Goal: Navigation & Orientation: Find specific page/section

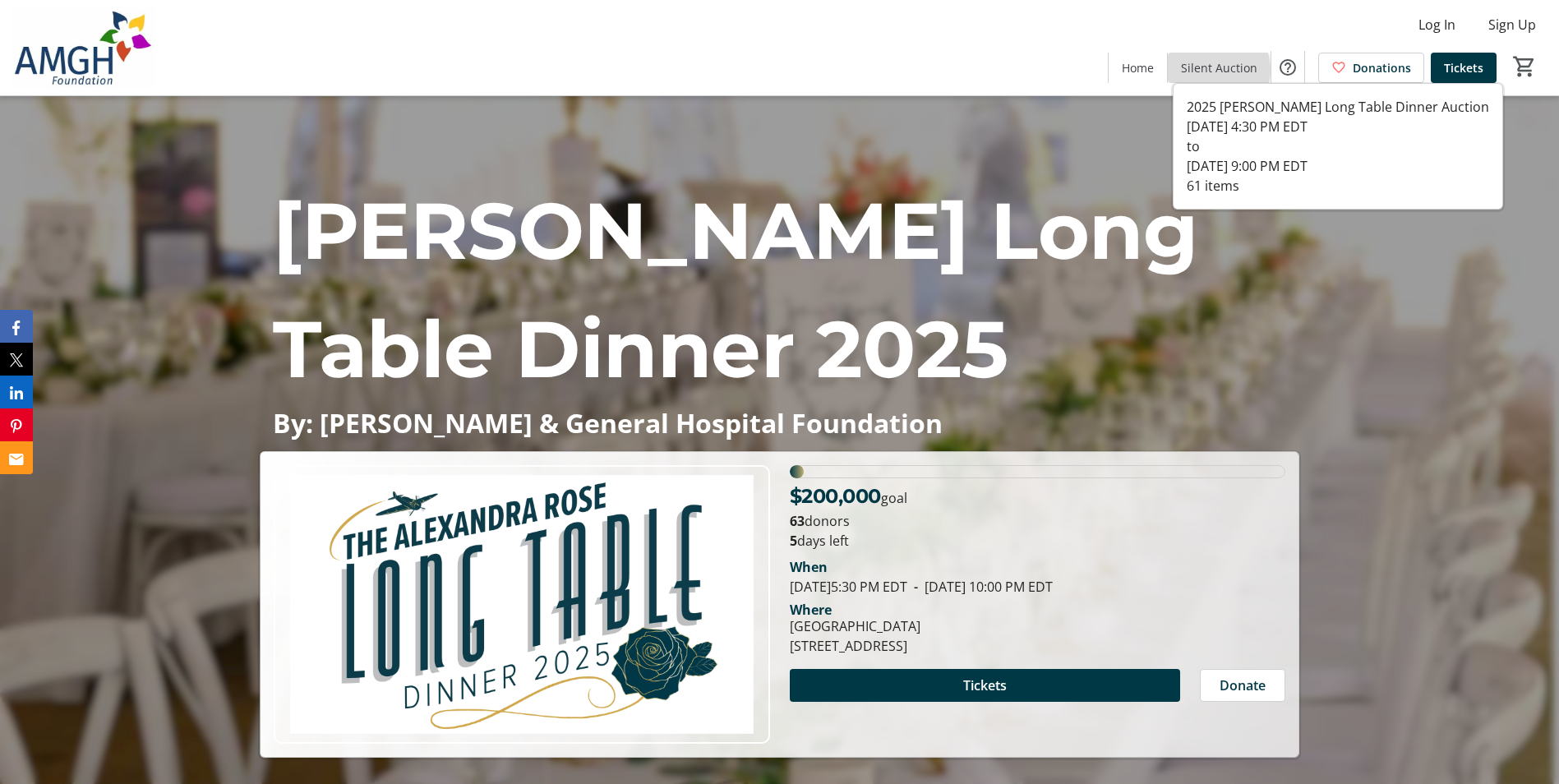
click at [1220, 70] on span "Silent Auction" at bounding box center [1220, 68] width 77 height 17
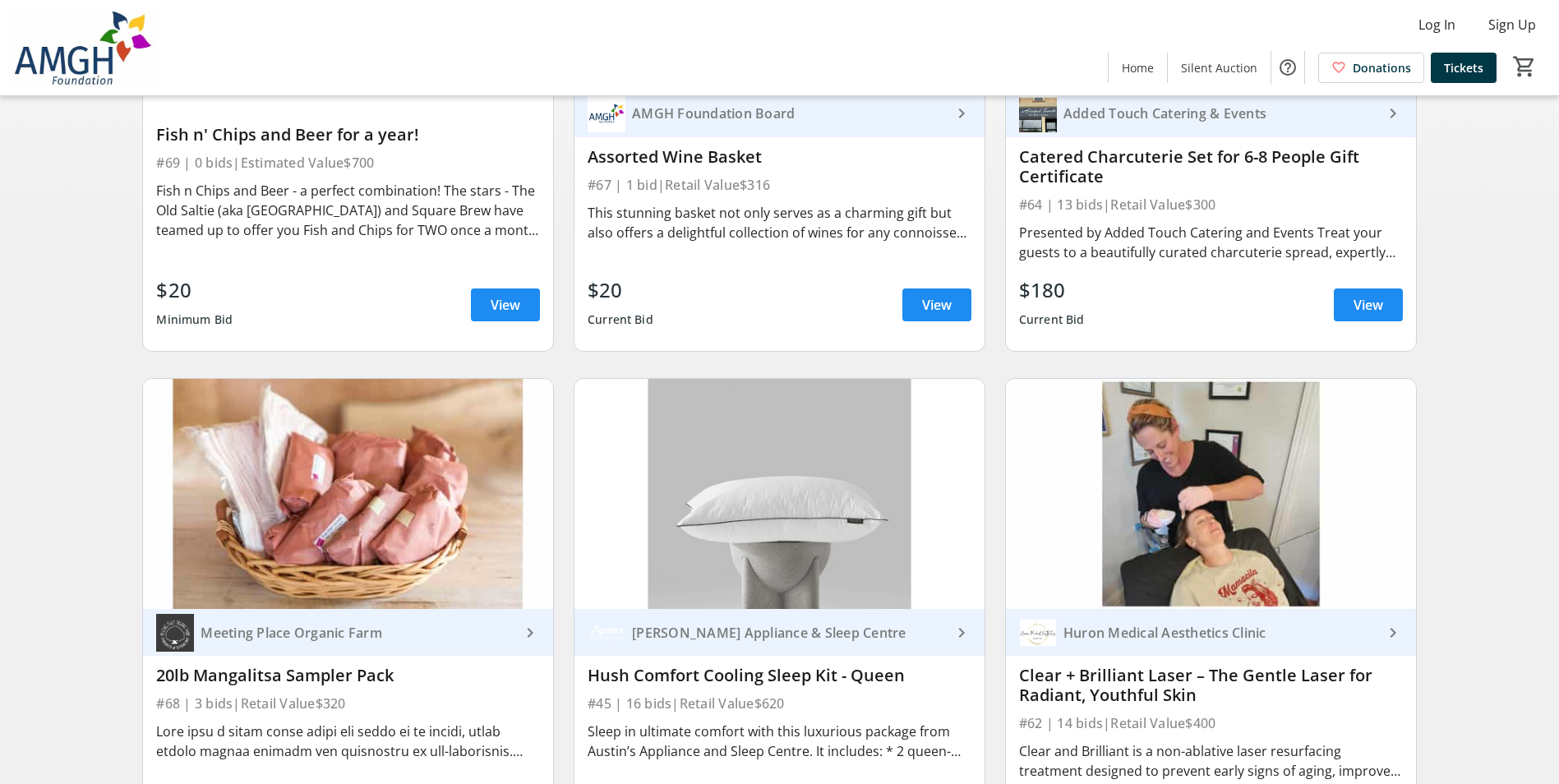
scroll to position [493, 0]
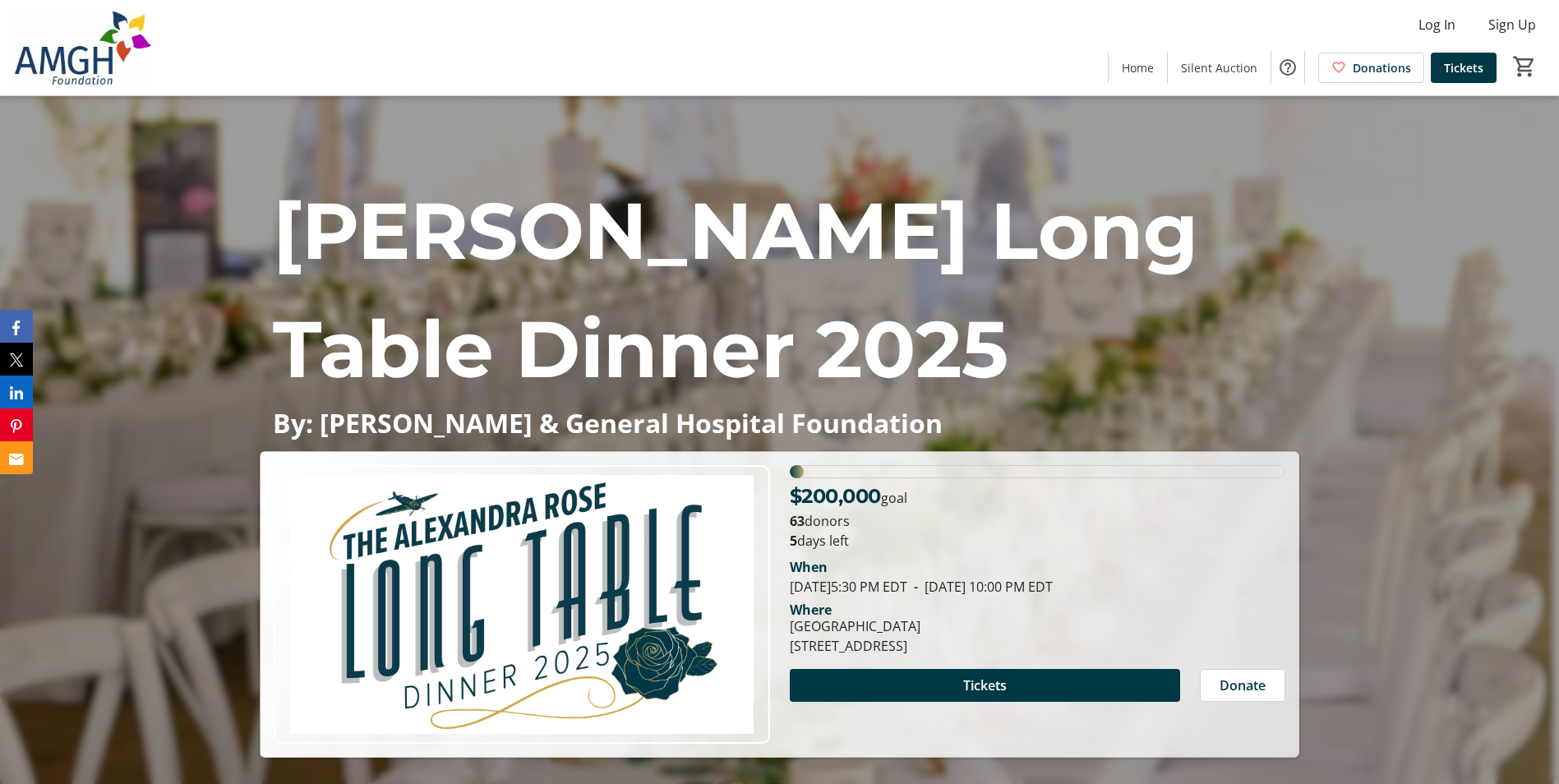
click at [1218, 40] on div "Log In Sign Up Home Silent Auction Donations Tickets 0" at bounding box center [780, 47] width 1559 height 95
click at [1213, 60] on span "Silent Auction" at bounding box center [1220, 68] width 77 height 17
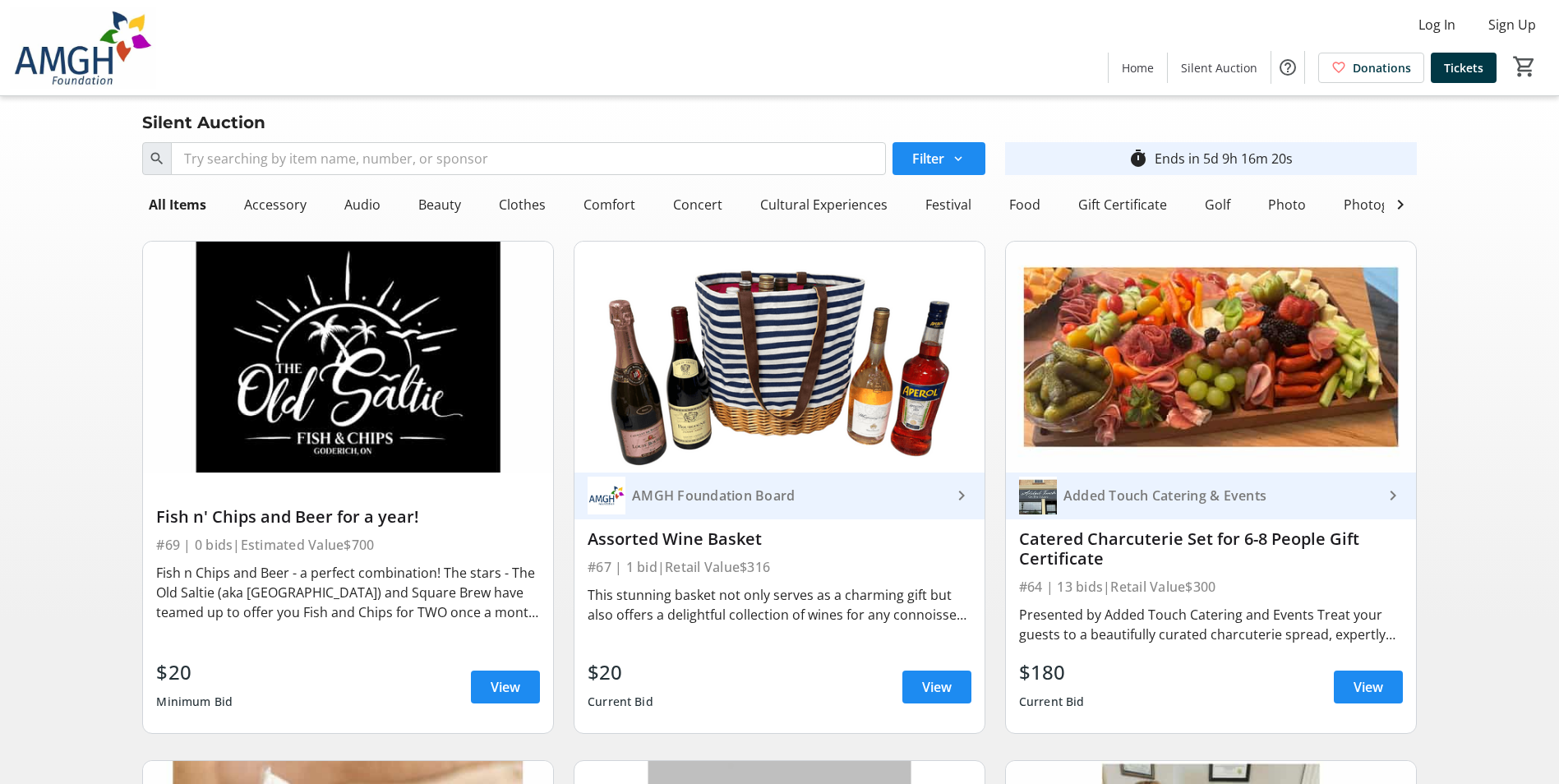
click at [1140, 65] on span "Home" at bounding box center [1138, 68] width 32 height 17
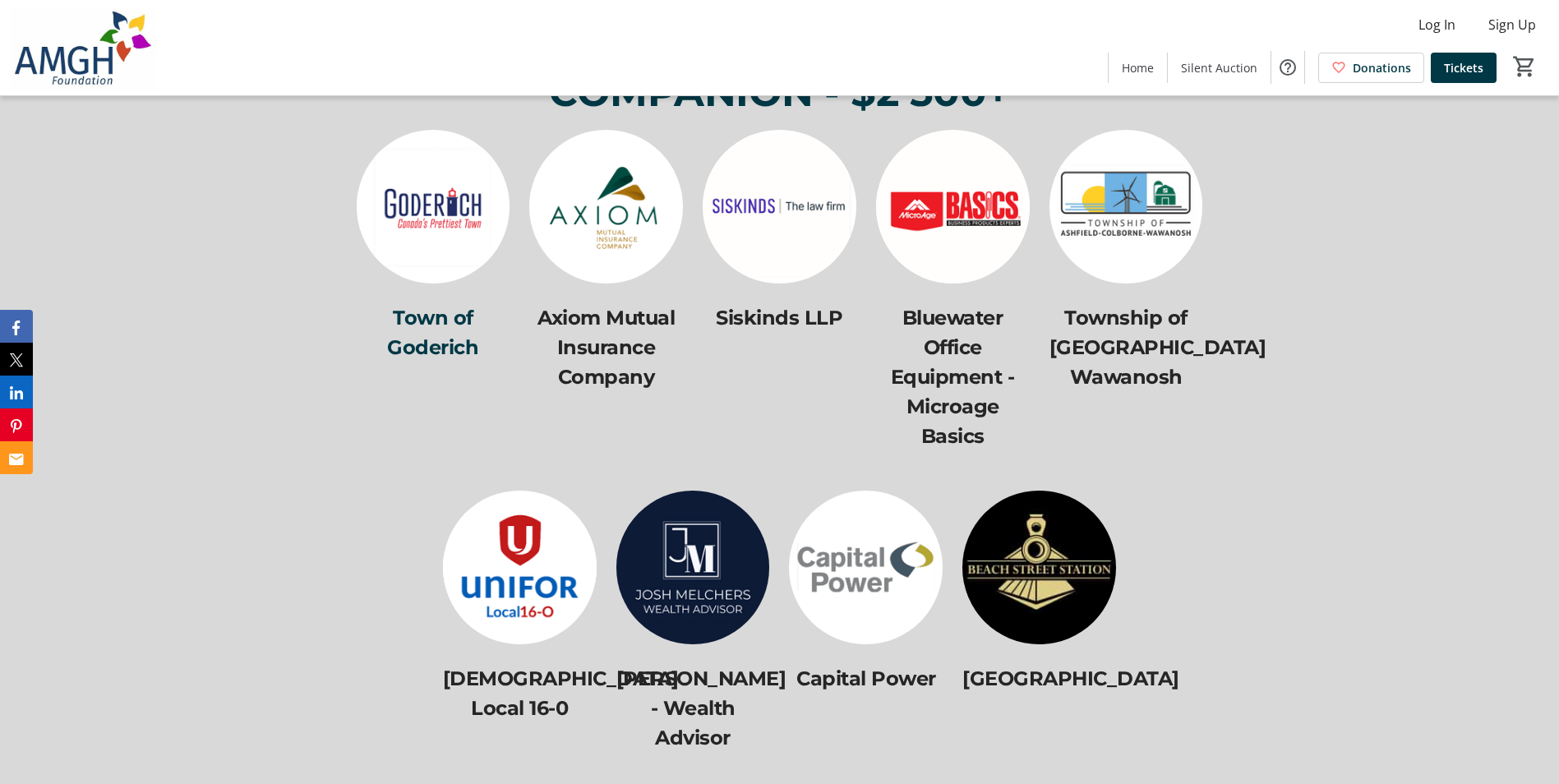
scroll to position [6387, 0]
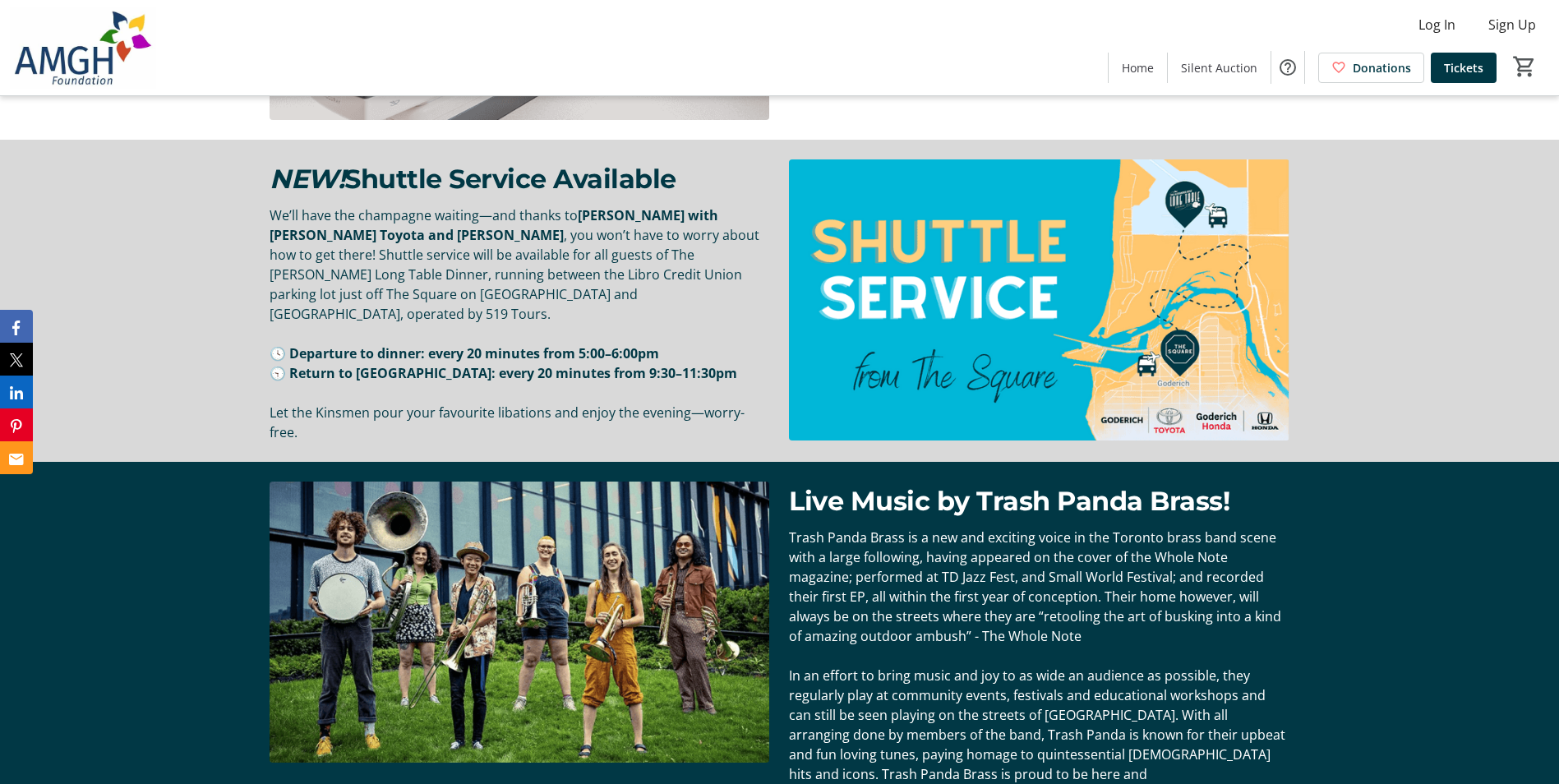
scroll to position [2218, 0]
